Goal: Communication & Community: Share content

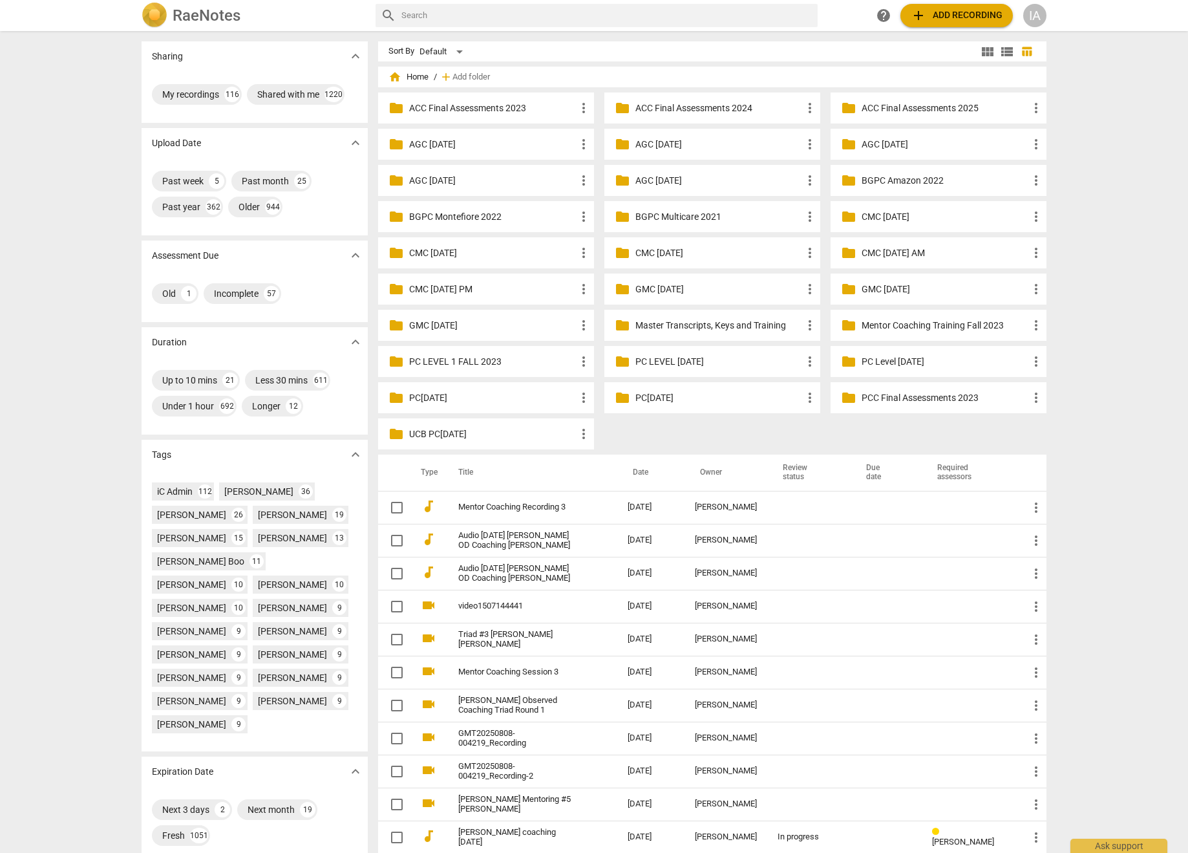
click at [1033, 15] on div "IA" at bounding box center [1034, 15] width 23 height 23
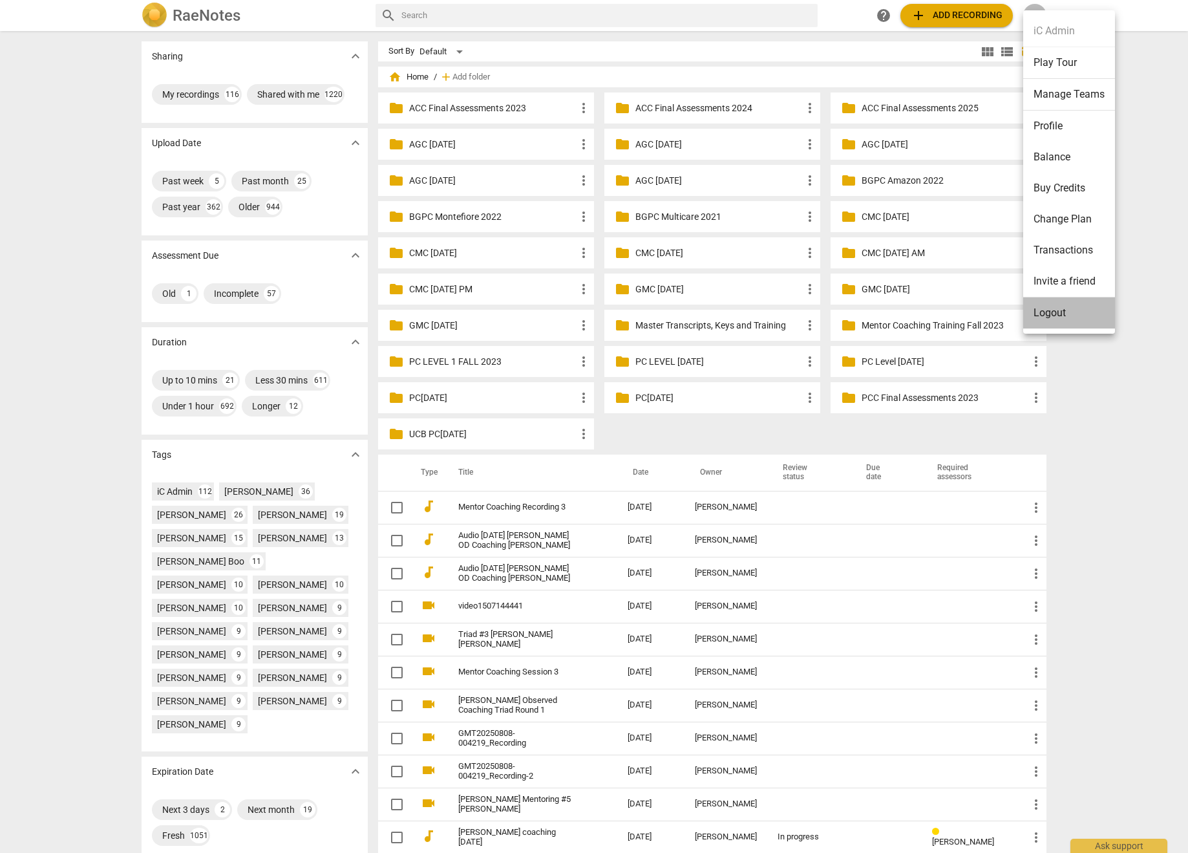
click at [1039, 320] on li "Logout" at bounding box center [1069, 312] width 92 height 31
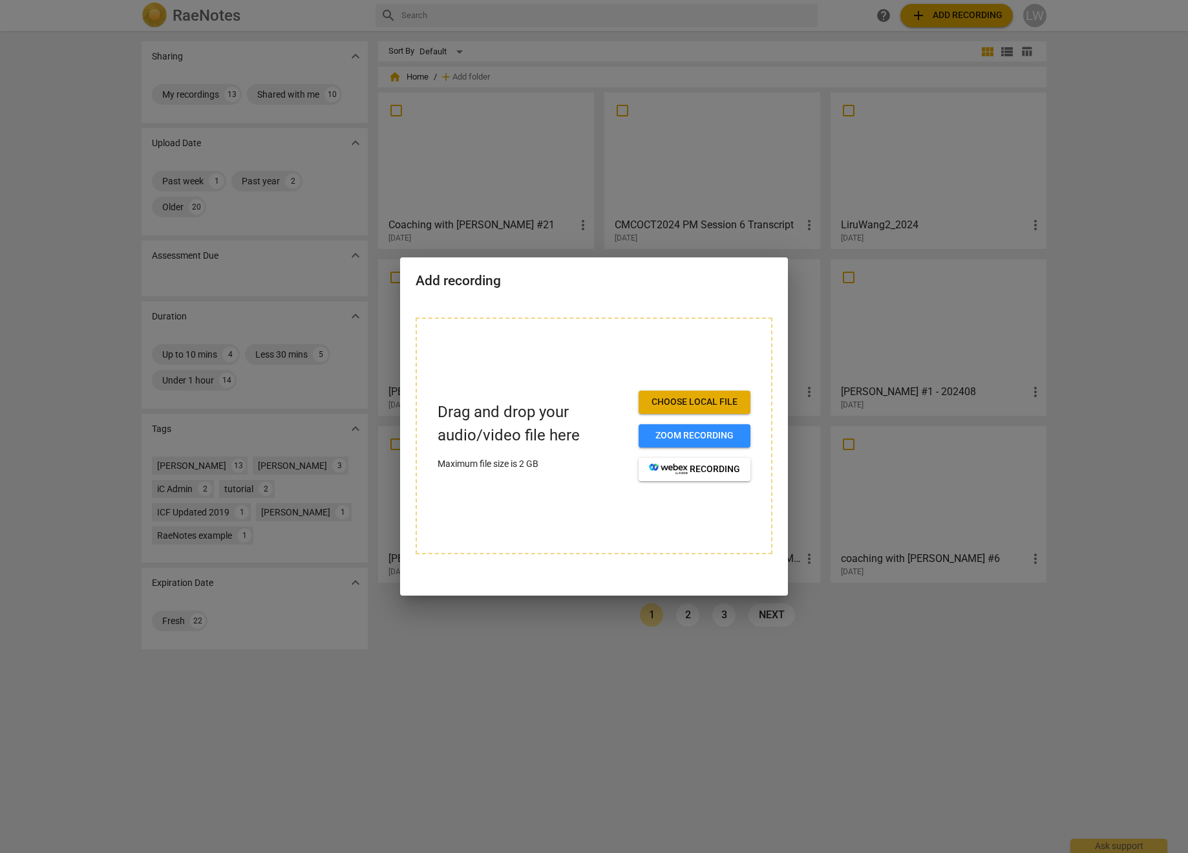
click at [555, 178] on div at bounding box center [594, 426] width 1188 height 853
click at [101, 76] on div at bounding box center [594, 426] width 1188 height 853
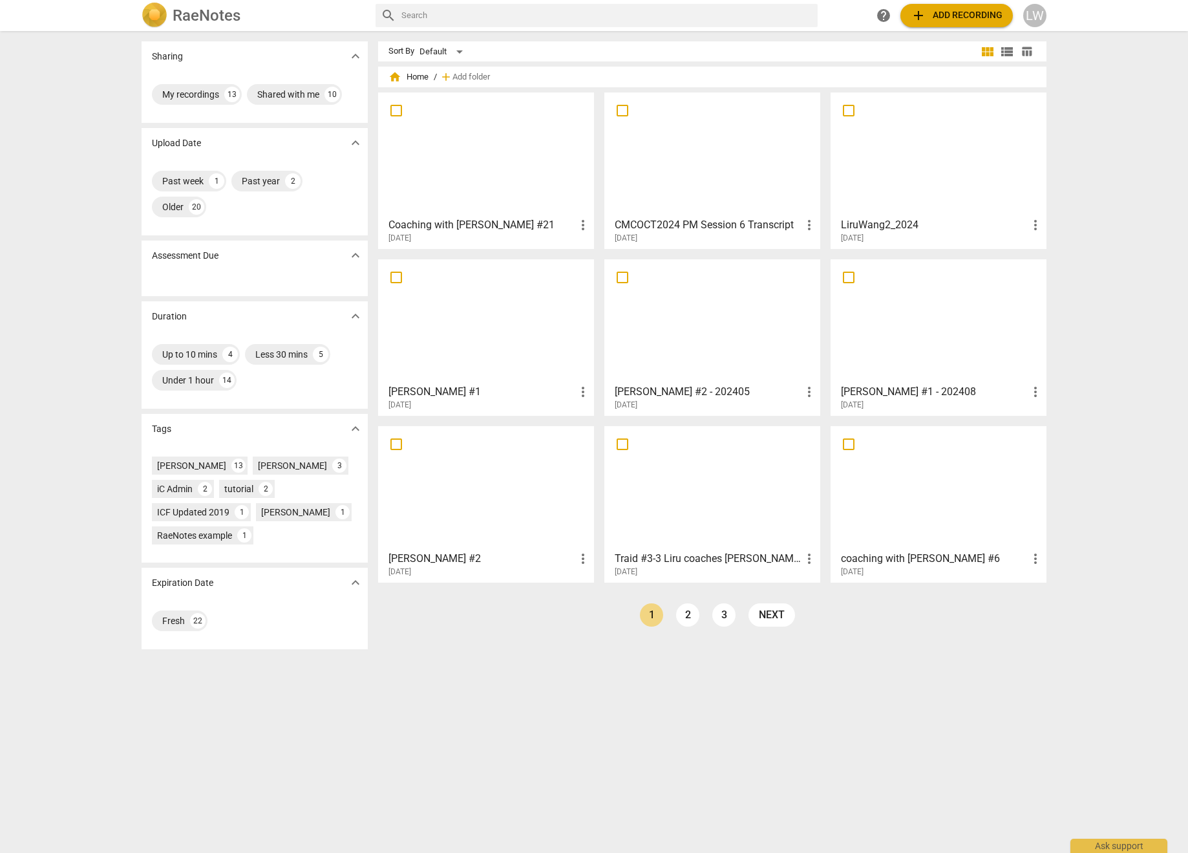
click at [487, 221] on h3 "Coaching with [PERSON_NAME] #21" at bounding box center [481, 225] width 187 height 16
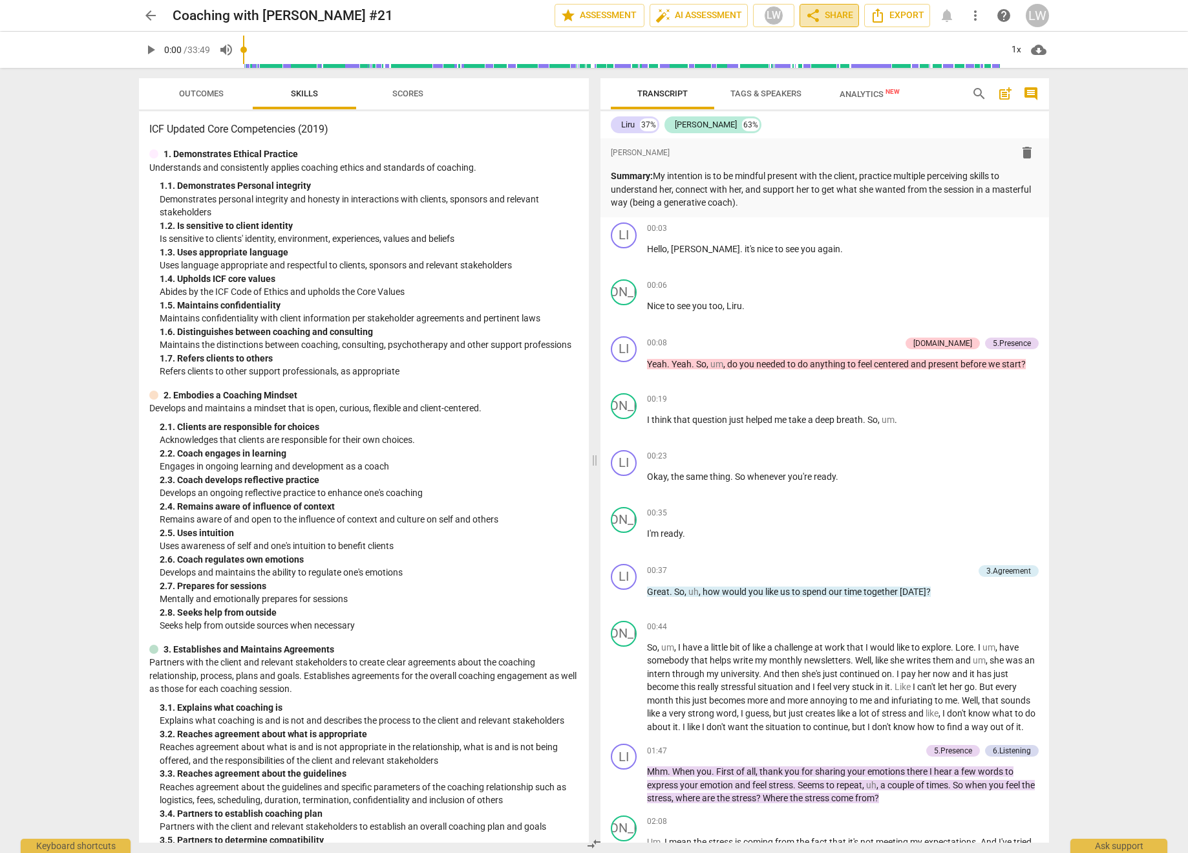
click at [825, 21] on span "share Share" at bounding box center [829, 16] width 48 height 16
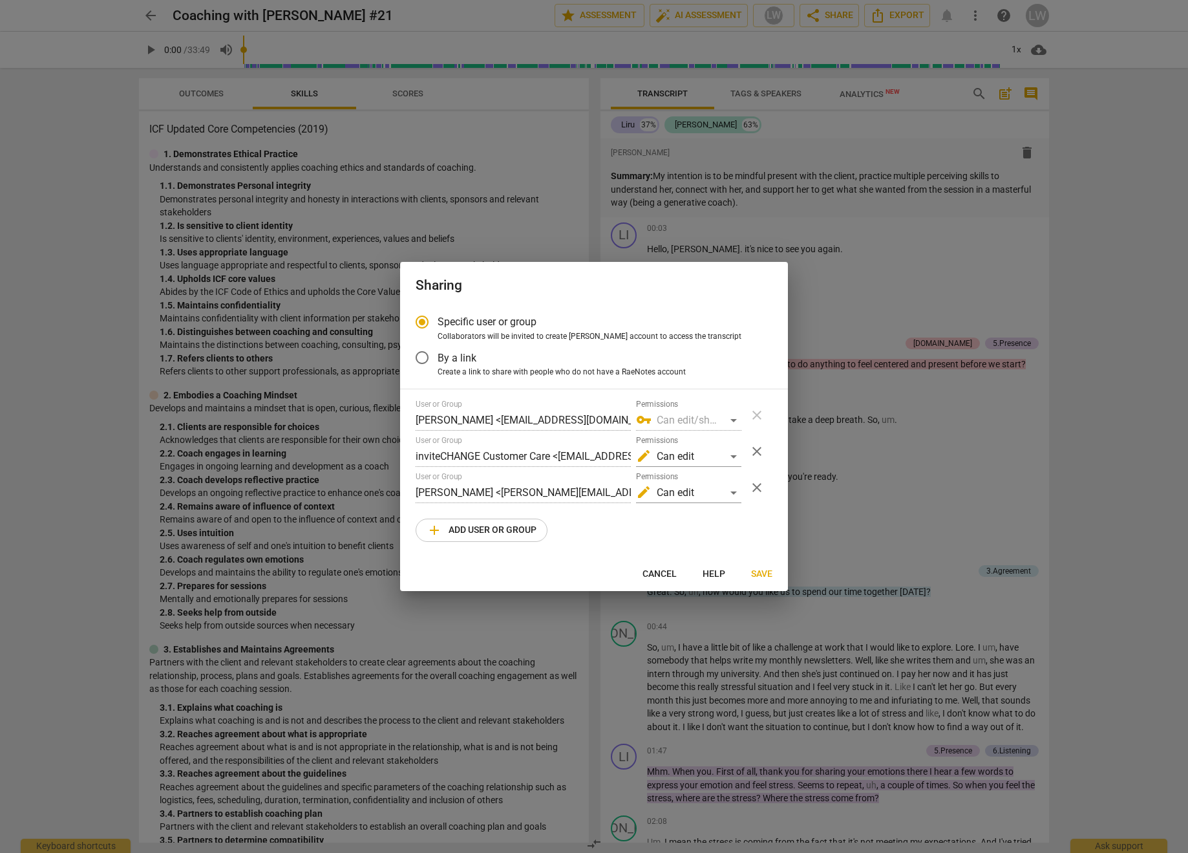
click at [666, 577] on span "Cancel" at bounding box center [660, 574] width 34 height 13
radio input "false"
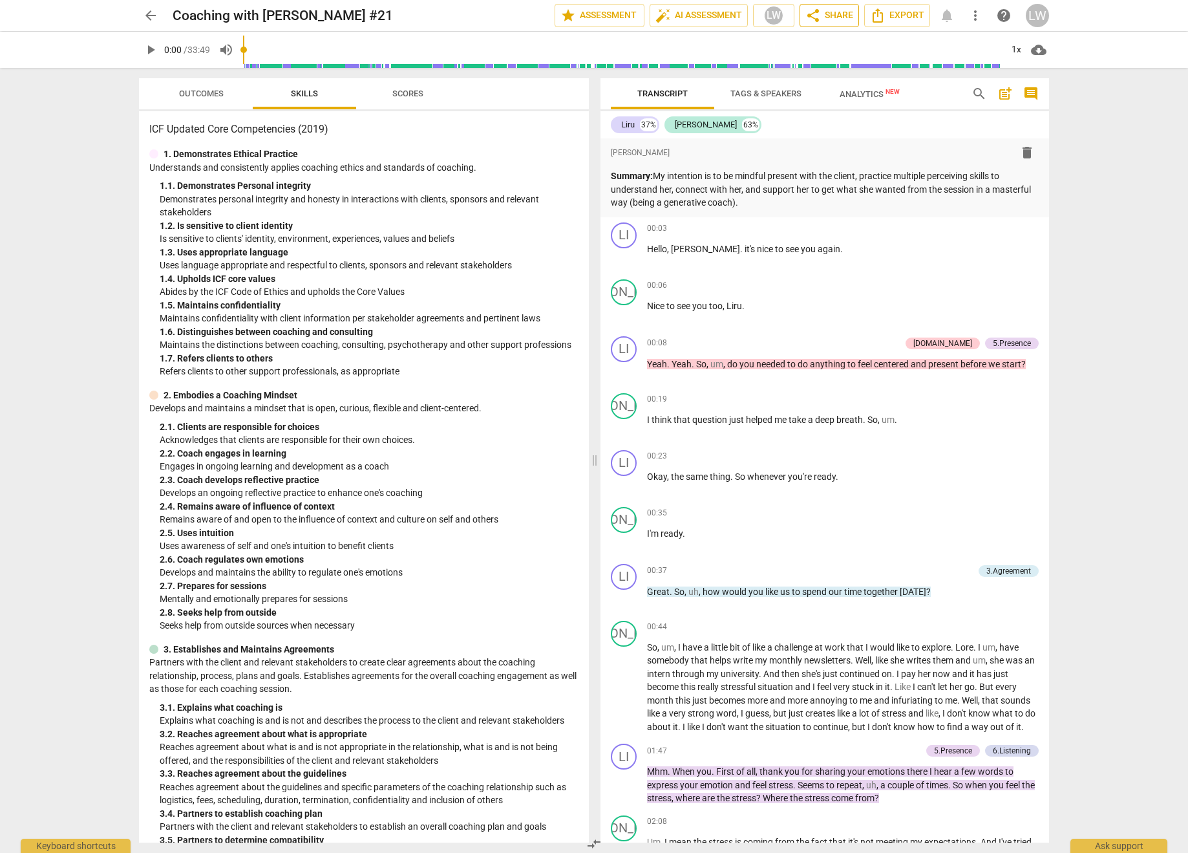
click at [823, 17] on span "share Share" at bounding box center [829, 16] width 48 height 16
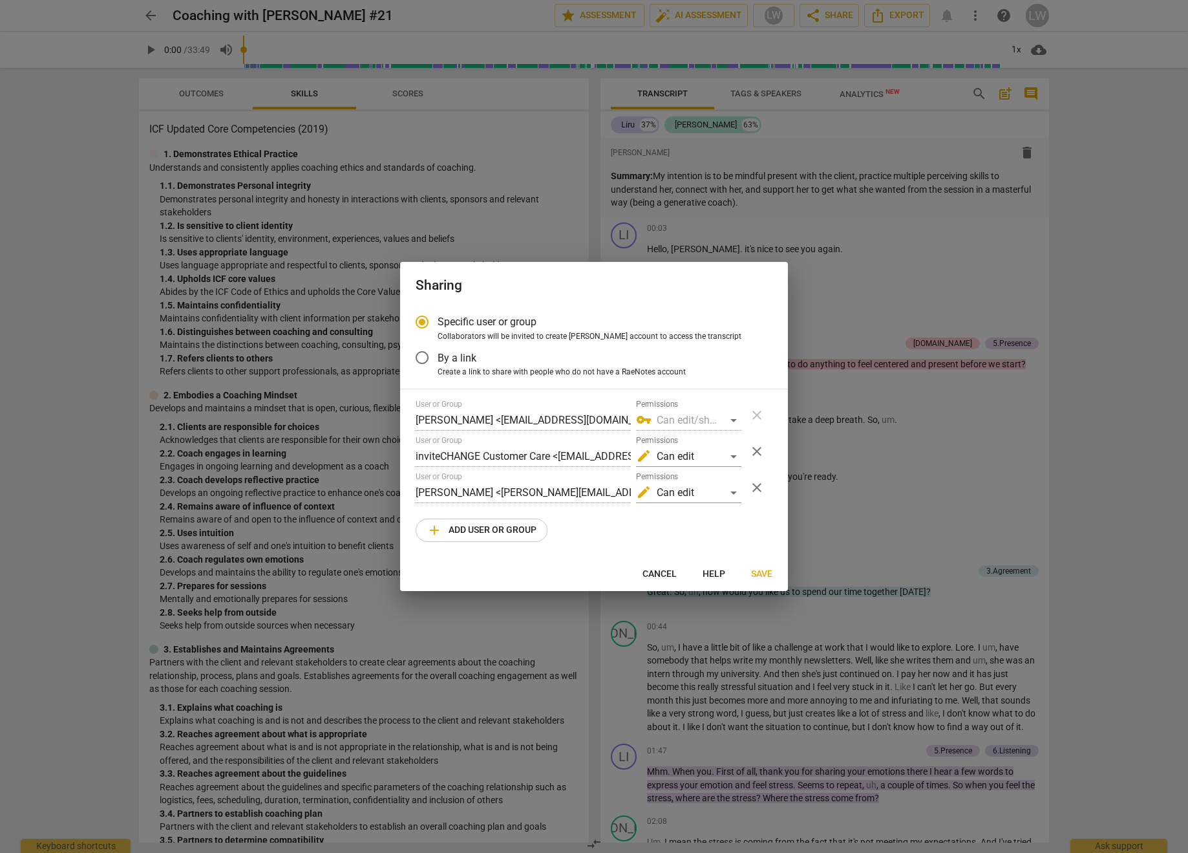
click at [666, 575] on span "Cancel" at bounding box center [660, 574] width 34 height 13
radio input "false"
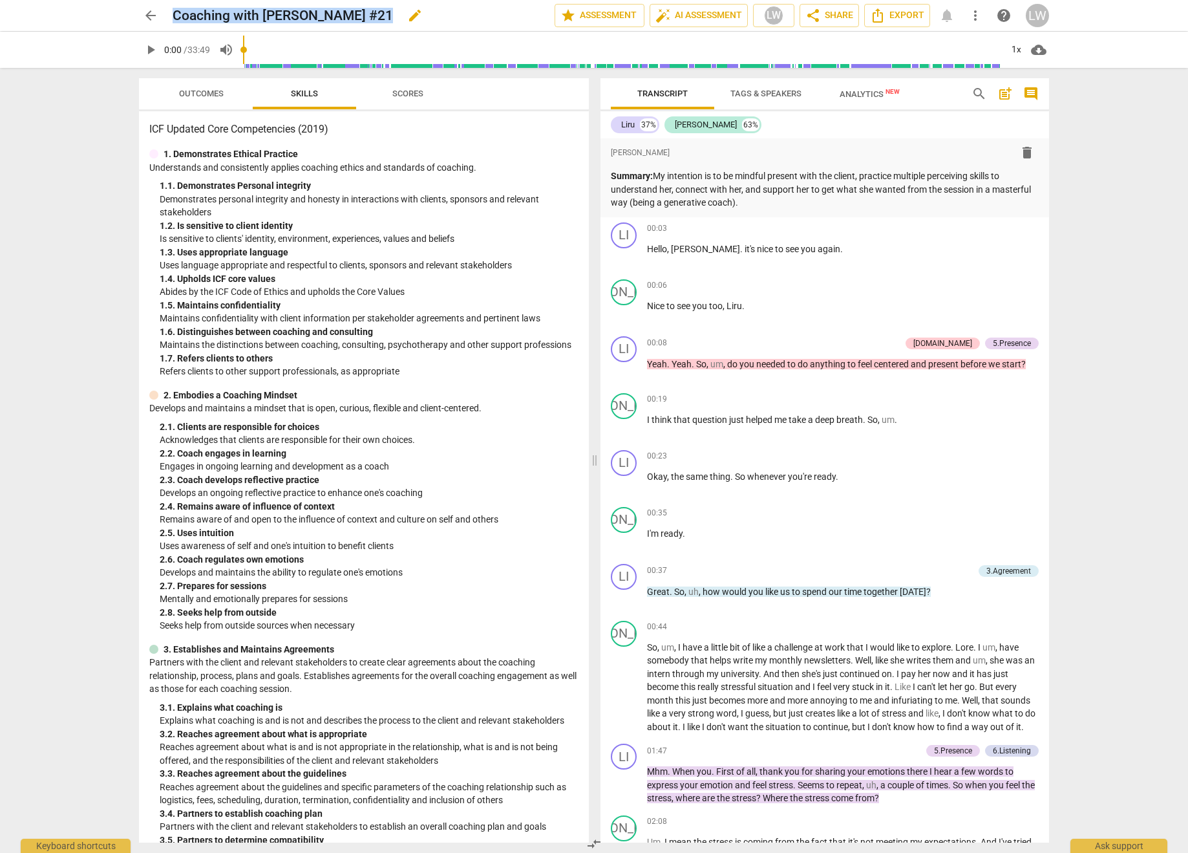
drag, startPoint x: 332, startPoint y: 16, endPoint x: 175, endPoint y: 15, distance: 156.4
click at [175, 15] on div "Coaching with Jamie #21 edit" at bounding box center [359, 15] width 372 height 23
copy div "Coaching with Jamie #21 edit star Assessment auto_fix_high AI Assessment LW sha…"
